Goal: Task Accomplishment & Management: Complete application form

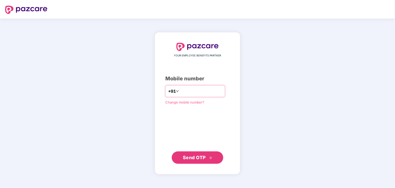
type input "**********"
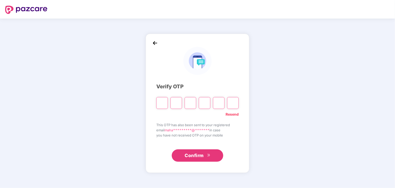
type input "*"
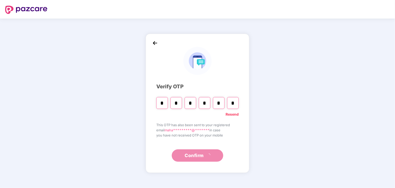
type input "*"
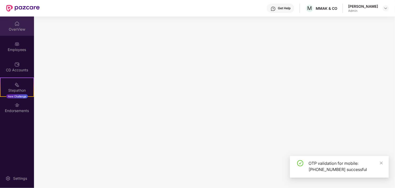
click at [15, 31] on div "OverView" at bounding box center [17, 29] width 34 height 5
click at [17, 43] on img at bounding box center [16, 43] width 5 height 5
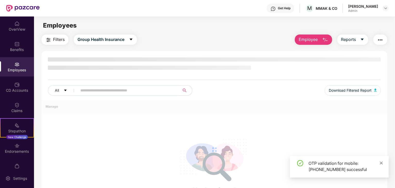
click at [381, 162] on icon "close" at bounding box center [382, 163] width 4 height 4
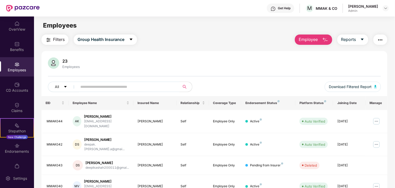
click at [248, 77] on div "23 Employees All Download Filtered Report" at bounding box center [214, 76] width 346 height 39
click at [258, 74] on div "23 Employees All Download Filtered Report" at bounding box center [214, 76] width 346 height 39
click at [313, 39] on span "Employee" at bounding box center [308, 39] width 19 height 6
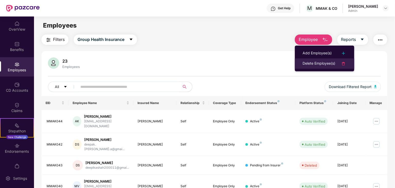
drag, startPoint x: 315, startPoint y: 64, endPoint x: 322, endPoint y: 63, distance: 7.6
click at [322, 63] on div "Delete Employee(s)" at bounding box center [319, 64] width 33 height 6
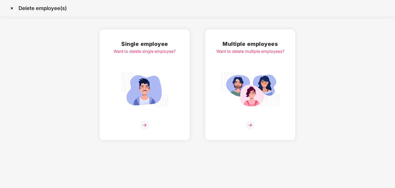
click at [246, 83] on img at bounding box center [250, 90] width 58 height 40
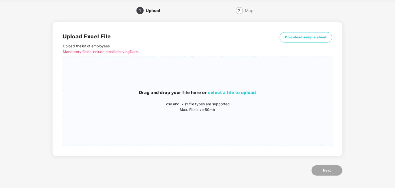
scroll to position [18, 0]
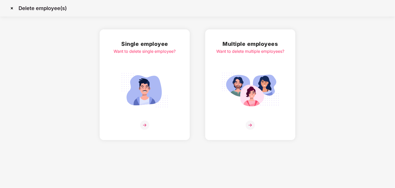
click at [143, 69] on div "Single employee Want to delete single employee?" at bounding box center [145, 85] width 62 height 90
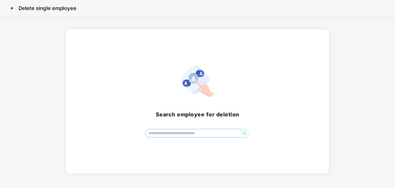
click at [197, 133] on input "search" at bounding box center [194, 133] width 96 height 8
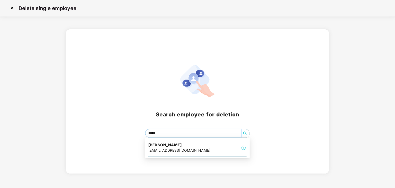
type input "******"
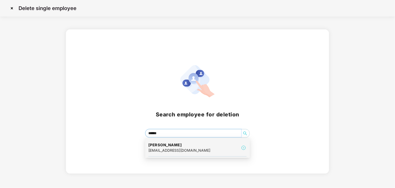
click at [204, 148] on div "Ambika M ambikashetty2003@gmail.com" at bounding box center [197, 147] width 98 height 17
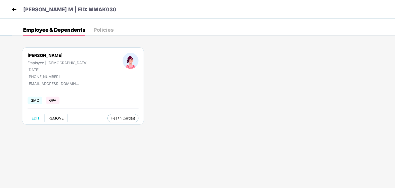
click at [53, 117] on span "REMOVE" at bounding box center [55, 118] width 15 height 4
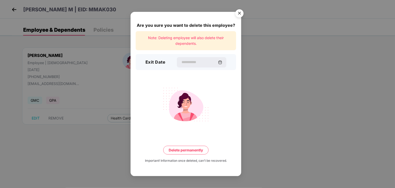
click at [205, 69] on div "Exit Date" at bounding box center [186, 62] width 100 height 16
click at [203, 62] on input at bounding box center [199, 61] width 37 height 5
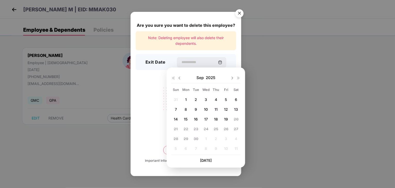
click at [174, 98] on div "31 1 2 3 4 5 6 7 8 9 10 11 12 13 14 15 16 17 18 19 20 21 22 23 24 25 26 27 28 2…" at bounding box center [205, 125] width 69 height 59
click at [190, 98] on div "1" at bounding box center [185, 100] width 9 height 8
click at [188, 99] on div "1" at bounding box center [186, 100] width 8 height 8
type input "**********"
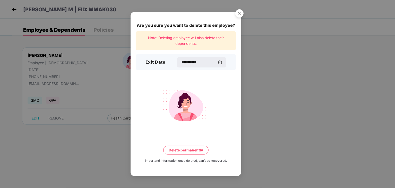
click at [191, 151] on button "Delete permanently" at bounding box center [185, 150] width 45 height 9
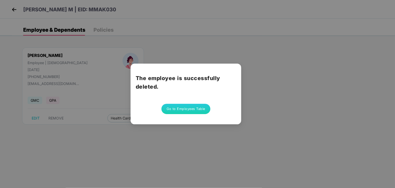
click at [196, 108] on button "Go to Employees Table" at bounding box center [185, 109] width 49 height 10
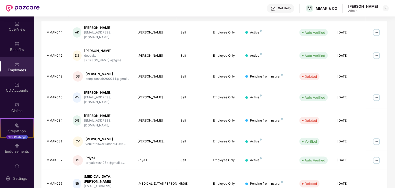
scroll to position [92, 0]
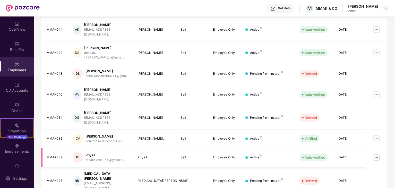
click at [379, 153] on img at bounding box center [376, 157] width 8 height 8
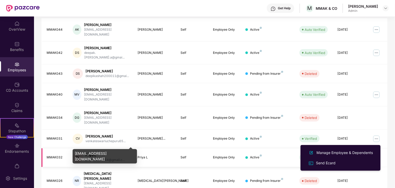
click at [97, 158] on div "priyalokesh954@gmail.c..." at bounding box center [105, 160] width 39 height 5
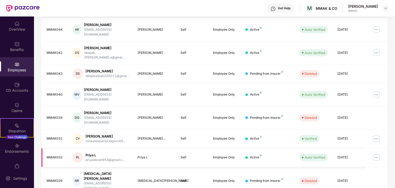
click at [162, 155] on div "Priya L" at bounding box center [155, 157] width 35 height 5
click at [378, 153] on img at bounding box center [376, 157] width 8 height 8
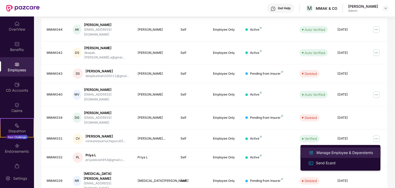
click at [362, 154] on div "Manage Employee & Dependents" at bounding box center [344, 153] width 58 height 6
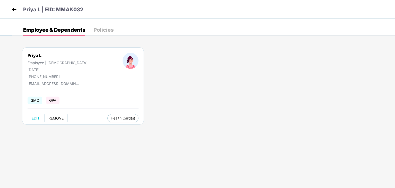
click at [55, 117] on span "REMOVE" at bounding box center [55, 118] width 15 height 4
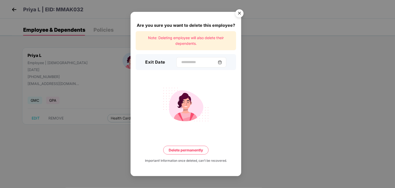
click at [190, 58] on div at bounding box center [201, 62] width 50 height 10
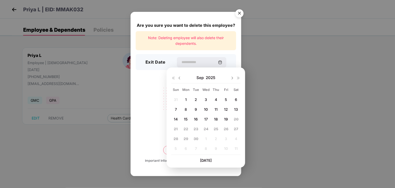
click at [186, 99] on span "1" at bounding box center [186, 99] width 2 height 4
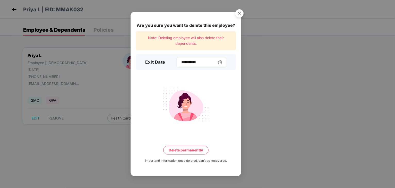
click at [192, 59] on div "**********" at bounding box center [201, 62] width 50 height 10
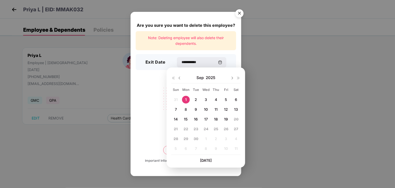
click at [179, 77] on img at bounding box center [179, 78] width 4 height 4
click at [217, 129] on span "21" at bounding box center [216, 129] width 4 height 4
type input "**********"
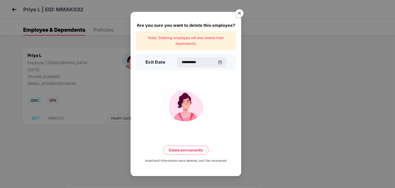
click at [186, 152] on button "Delete permanently" at bounding box center [185, 150] width 45 height 9
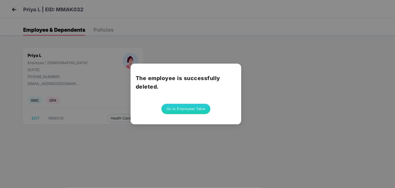
click at [195, 110] on button "Go to Employees Table" at bounding box center [185, 109] width 49 height 10
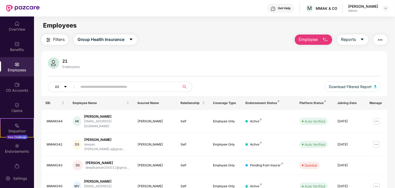
drag, startPoint x: 395, startPoint y: 74, endPoint x: 395, endPoint y: 87, distance: 12.1
click at [395, 87] on html "Get Help M MMAK & CO Mahaveer Admin OverView Benefits Employees CD Accounts Cla…" at bounding box center [197, 94] width 395 height 188
click at [112, 38] on span "Group Health Insurance" at bounding box center [101, 39] width 47 height 6
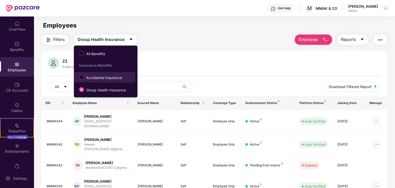
click at [86, 76] on span "Accidental Insurance" at bounding box center [104, 78] width 40 height 6
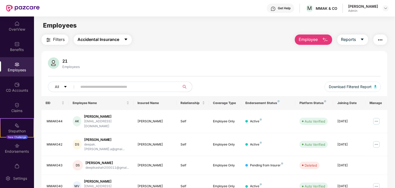
click at [104, 37] on span "Accidental Insurance" at bounding box center [99, 39] width 42 height 6
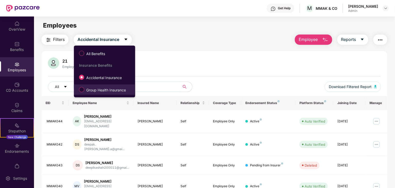
click at [99, 92] on span "Group Health Insurance" at bounding box center [106, 90] width 44 height 6
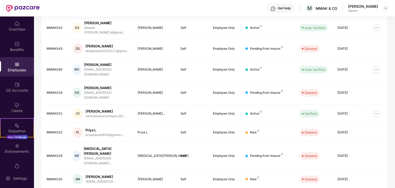
scroll to position [128, 0]
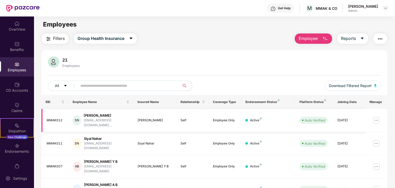
scroll to position [0, 0]
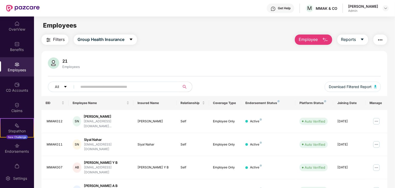
click at [11, 65] on div "Employees" at bounding box center [17, 66] width 34 height 19
click at [18, 47] on div "Benefits" at bounding box center [17, 49] width 34 height 5
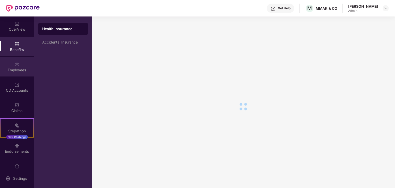
click at [16, 66] on img at bounding box center [16, 64] width 5 height 5
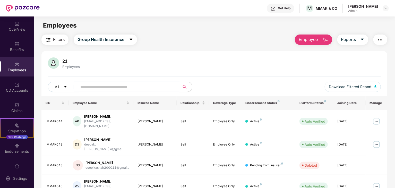
click at [316, 42] on span "Employee" at bounding box center [308, 39] width 19 height 6
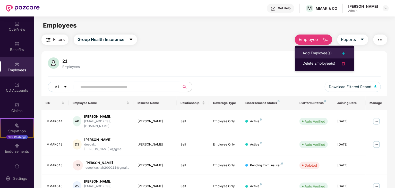
click at [311, 51] on div "Add Employee(s)" at bounding box center [317, 53] width 29 height 6
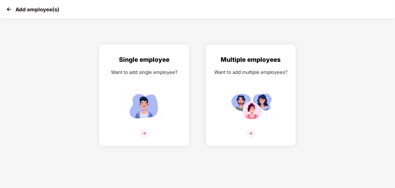
click at [140, 69] on div "Want to add single employee?" at bounding box center [144, 72] width 79 height 7
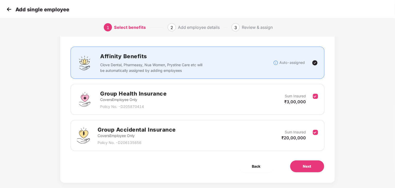
scroll to position [26, 0]
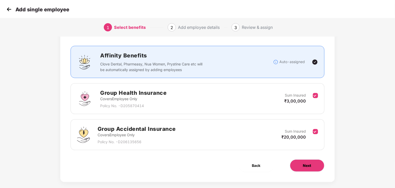
click at [313, 168] on button "Next" at bounding box center [307, 165] width 35 height 12
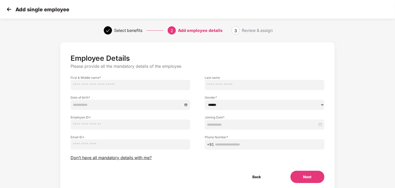
click at [100, 85] on input "text" at bounding box center [131, 85] width 120 height 10
type input "******"
type input "**"
click at [187, 105] on div at bounding box center [130, 105] width 115 height 6
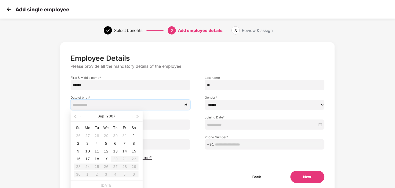
type input "**********"
click at [114, 116] on button "2007" at bounding box center [111, 116] width 9 height 10
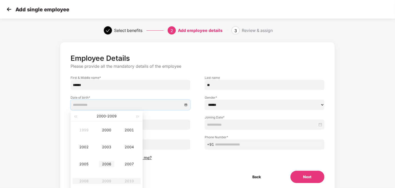
type input "**********"
click at [106, 163] on div "2006" at bounding box center [106, 164] width 15 height 6
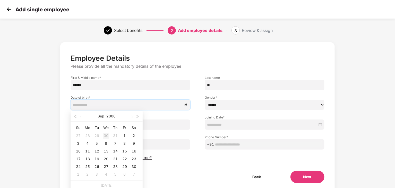
type input "**********"
click at [81, 116] on span "button" at bounding box center [81, 116] width 3 height 3
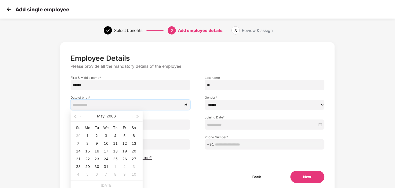
click at [81, 116] on span "button" at bounding box center [81, 116] width 3 height 3
type input "**********"
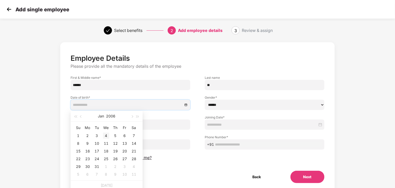
click at [106, 136] on div "4" at bounding box center [106, 136] width 6 height 6
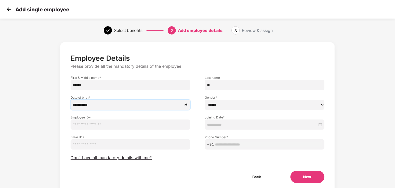
click at [112, 127] on input "text" at bounding box center [131, 124] width 120 height 10
click at [112, 146] on input "email" at bounding box center [131, 144] width 120 height 10
type input "**********"
click at [238, 122] on div at bounding box center [265, 124] width 120 height 10
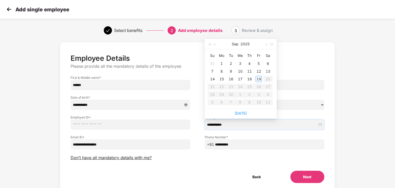
type input "**********"
click at [214, 44] on span "button" at bounding box center [215, 44] width 3 height 3
type input "**********"
click at [251, 88] on div "21" at bounding box center [249, 87] width 6 height 6
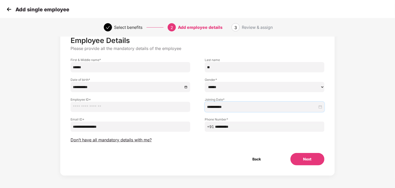
scroll to position [18, 0]
click at [309, 161] on button "Next" at bounding box center [308, 158] width 34 height 12
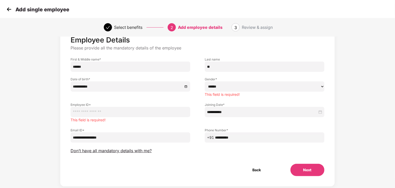
click at [225, 86] on select "****** **** ******" at bounding box center [265, 86] width 120 height 10
select select "****"
click at [205, 81] on select "****** **** ******" at bounding box center [265, 86] width 120 height 10
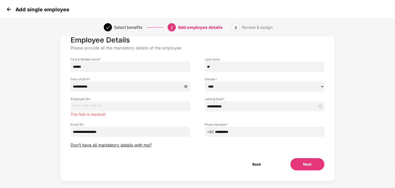
click at [137, 109] on input "text" at bounding box center [131, 106] width 120 height 10
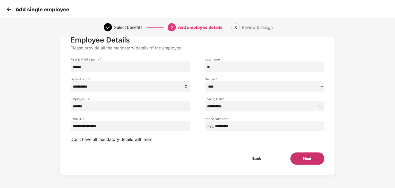
type input "*******"
click at [299, 153] on button "Next" at bounding box center [308, 158] width 34 height 12
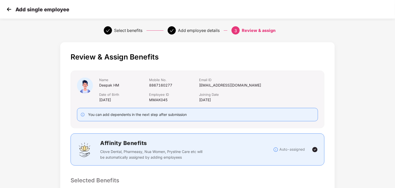
scroll to position [163, 0]
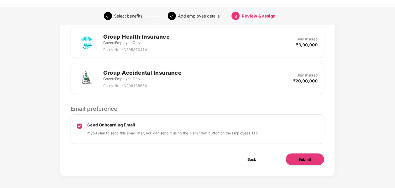
click at [308, 160] on span "Submit" at bounding box center [305, 160] width 13 height 6
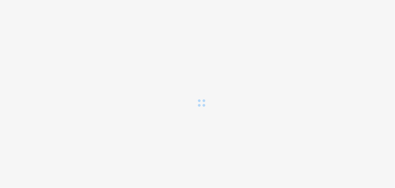
scroll to position [0, 0]
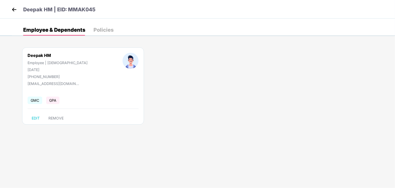
click at [105, 28] on div "Policies" at bounding box center [103, 29] width 20 height 5
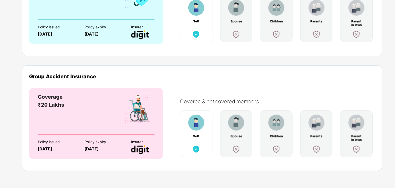
scroll to position [6, 0]
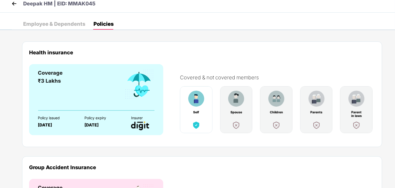
click at [62, 19] on div "Employee & Dependents" at bounding box center [54, 23] width 62 height 11
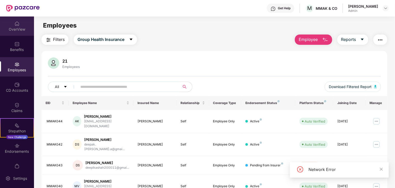
click at [18, 26] on div "OverView" at bounding box center [17, 25] width 34 height 19
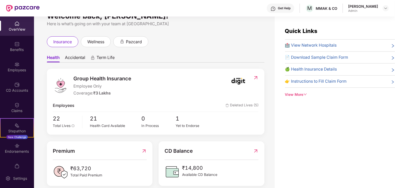
scroll to position [20, 0]
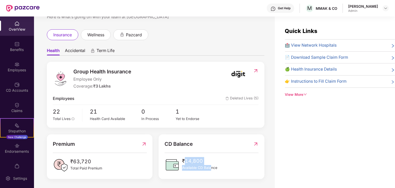
drag, startPoint x: 183, startPoint y: 161, endPoint x: 155, endPoint y: 151, distance: 29.9
click at [211, 165] on div "₹14,800 Available CD Balance" at bounding box center [199, 164] width 35 height 15
click at [8, 60] on div "Employees" at bounding box center [17, 66] width 34 height 19
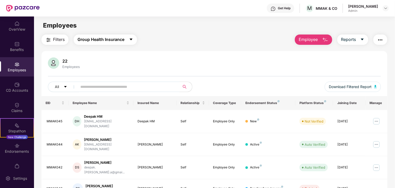
click at [110, 41] on span "Group Health Insurance" at bounding box center [101, 39] width 47 height 6
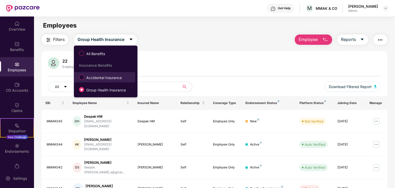
click at [98, 77] on span "Accidental Insurance" at bounding box center [104, 78] width 40 height 6
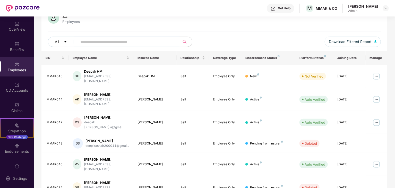
scroll to position [0, 0]
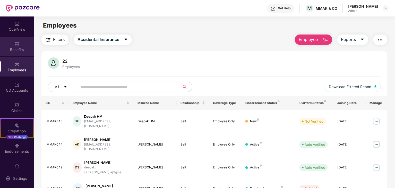
click at [26, 49] on div "Benefits" at bounding box center [17, 49] width 34 height 5
